Goal: Information Seeking & Learning: Learn about a topic

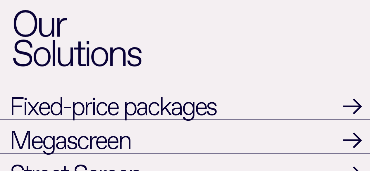
scroll to position [438, 0]
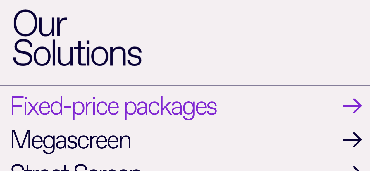
click at [309, 100] on link "Fixed-price packages →" at bounding box center [185, 102] width 370 height 34
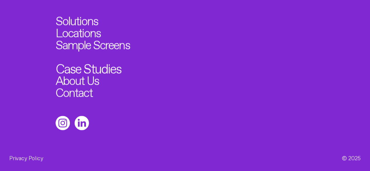
scroll to position [337, 0]
click at [98, 63] on link "Case Studies" at bounding box center [88, 66] width 65 height 13
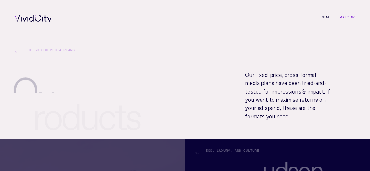
click at [344, 16] on link "Pricing" at bounding box center [347, 17] width 15 height 5
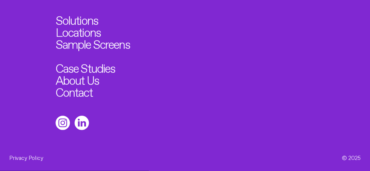
scroll to position [764, 0]
click at [122, 42] on link "Sample Screens" at bounding box center [97, 43] width 82 height 13
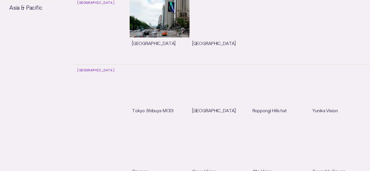
scroll to position [2542, 0]
